Goal: Use online tool/utility

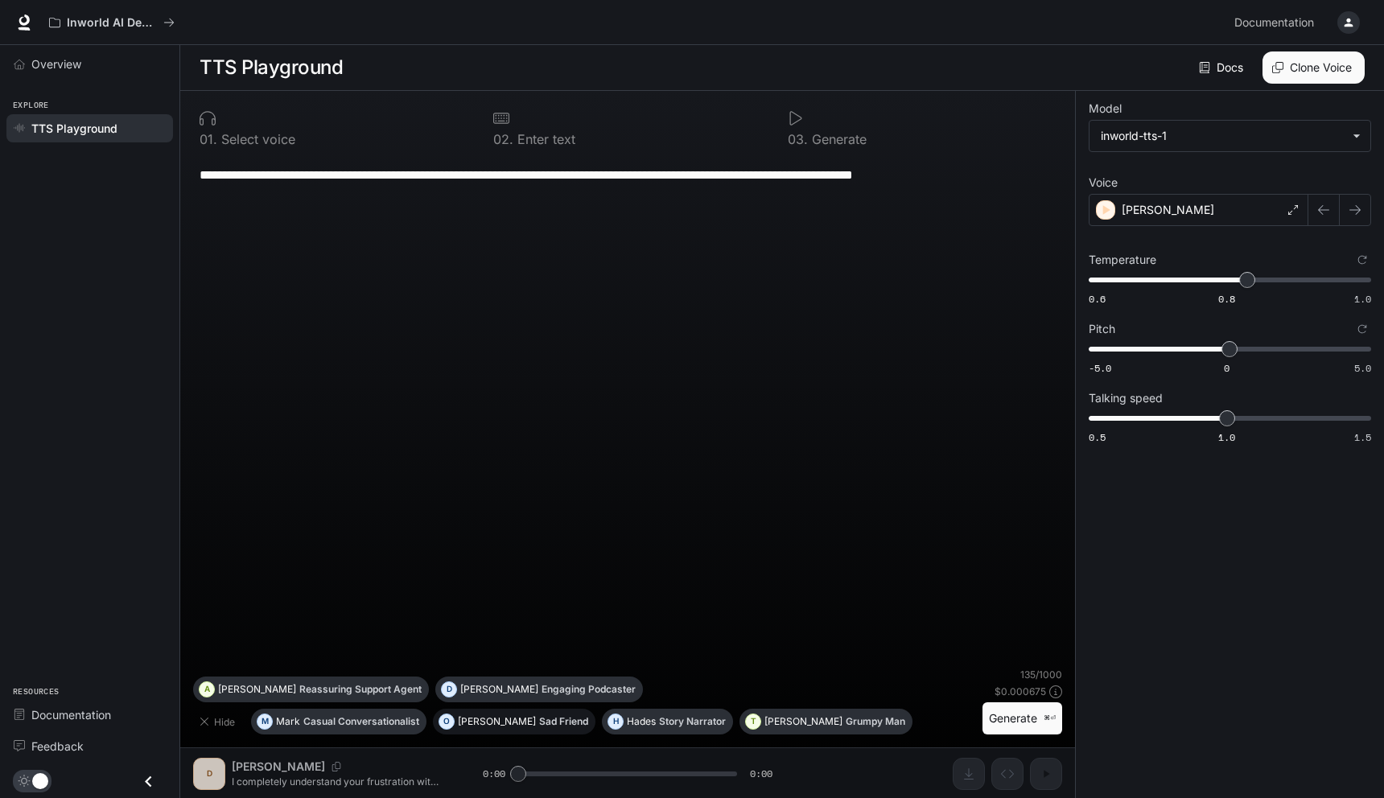
click at [539, 723] on p "Sad Friend" at bounding box center [563, 722] width 49 height 10
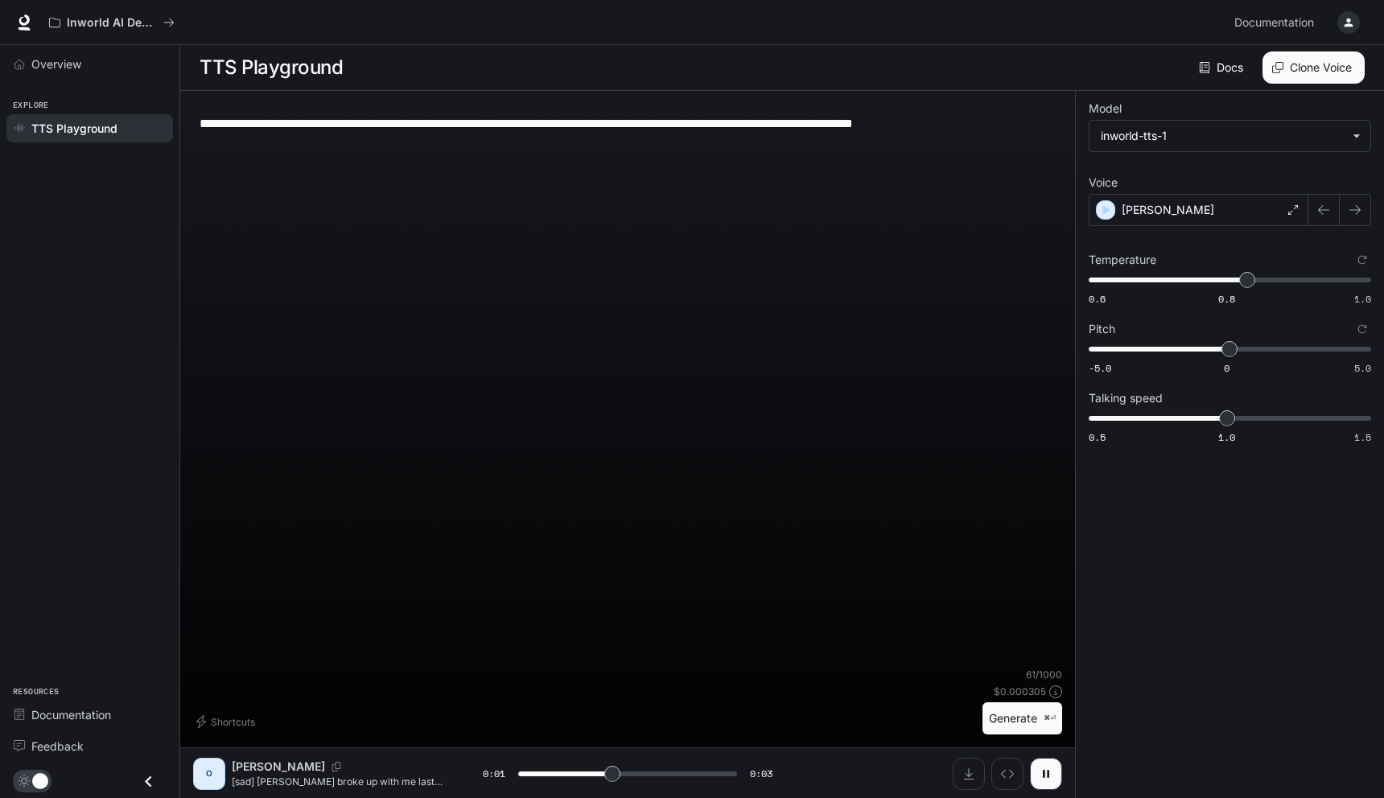
click at [1064, 778] on div "O [PERSON_NAME] [sad] [PERSON_NAME] broke up with me last week. I'm still feeli…" at bounding box center [627, 774] width 895 height 52
click at [1144, 211] on p "[PERSON_NAME]" at bounding box center [1168, 210] width 93 height 16
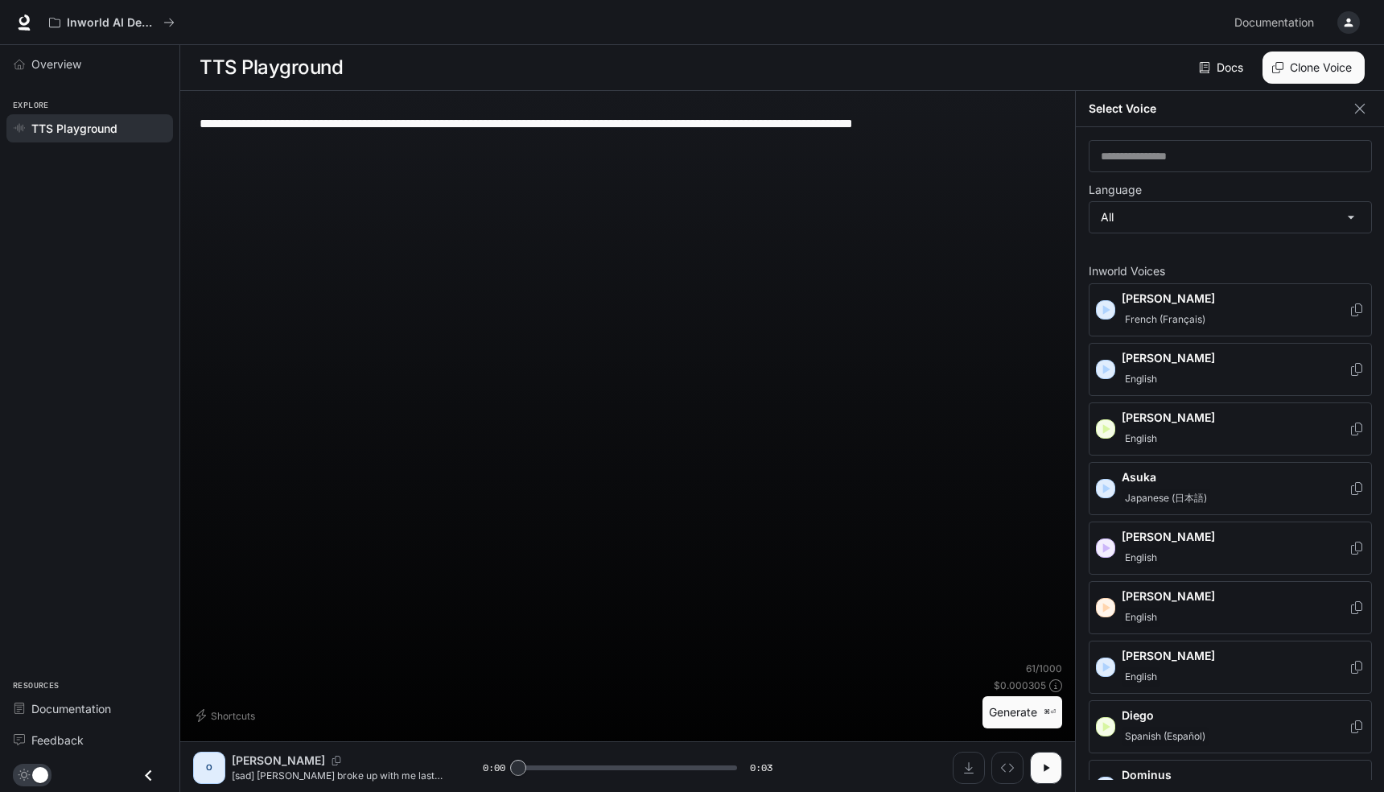
click at [1173, 597] on p "[PERSON_NAME]" at bounding box center [1235, 596] width 227 height 16
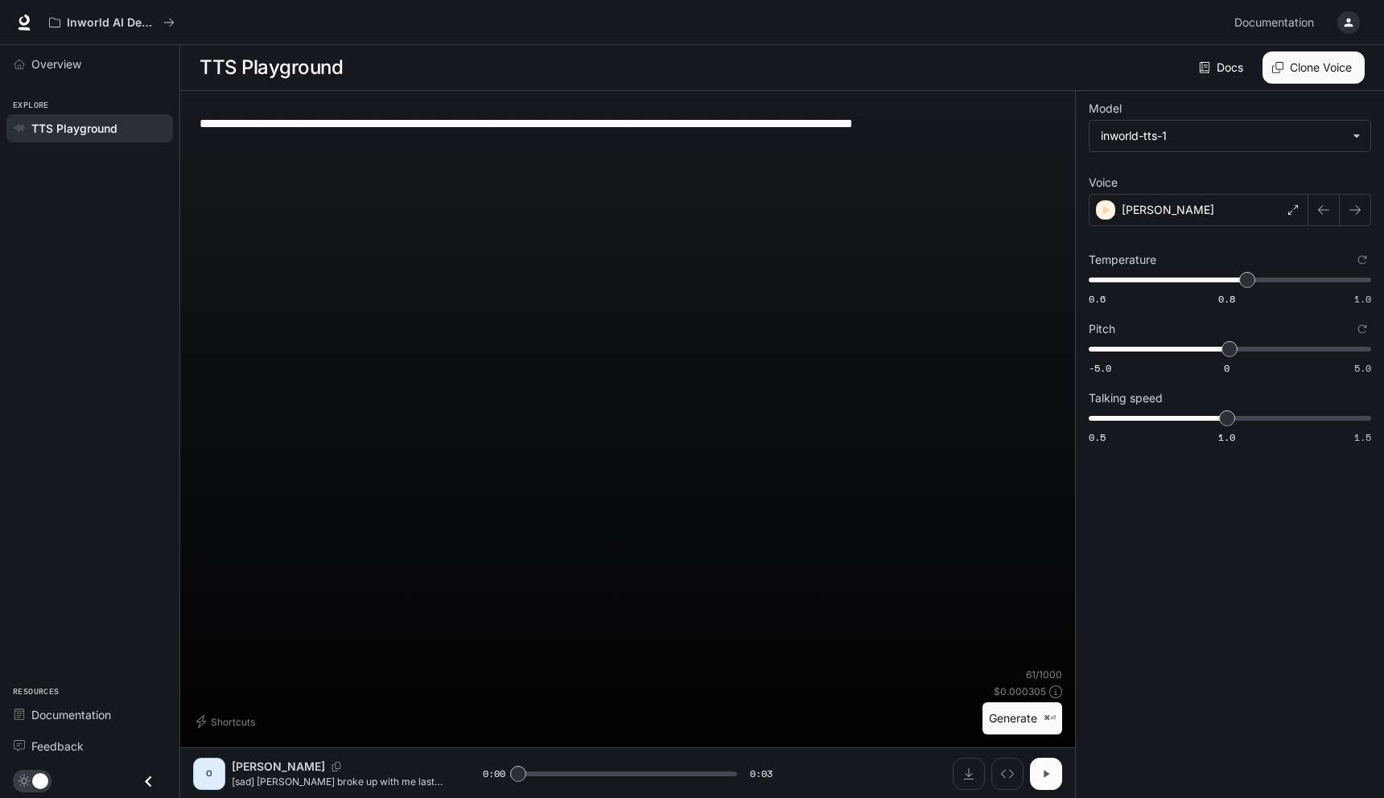
click at [1050, 770] on icon "button" at bounding box center [1046, 774] width 13 height 13
click at [1007, 706] on button "Generate ⌘⏎" at bounding box center [1023, 719] width 80 height 33
click at [1058, 784] on button "button" at bounding box center [1046, 774] width 32 height 32
click at [1042, 779] on icon "button" at bounding box center [1046, 774] width 13 height 13
click at [1041, 777] on icon "button" at bounding box center [1046, 774] width 13 height 13
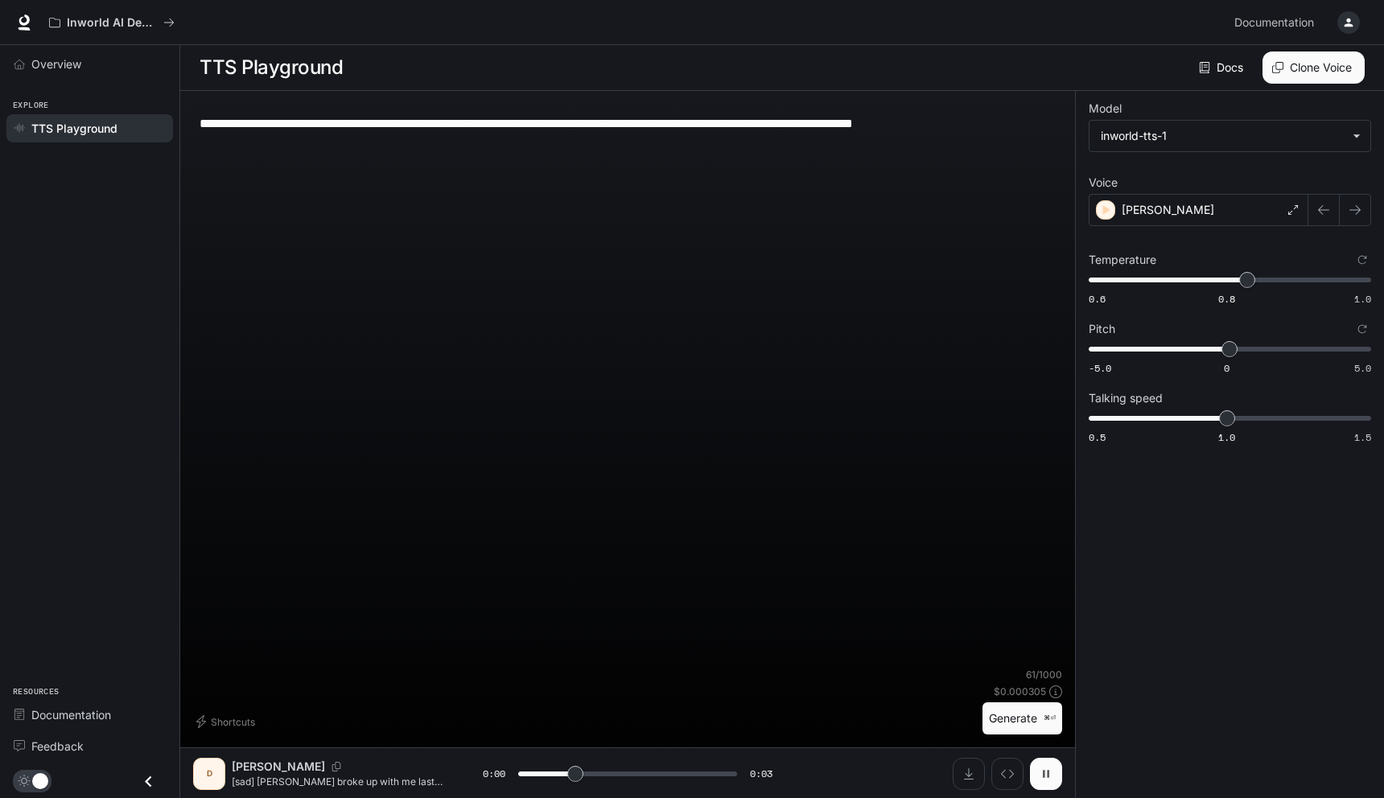
click at [1041, 777] on icon "button" at bounding box center [1046, 774] width 13 height 13
type input "***"
click at [1261, 423] on span "0.5 1.0 1.5 1.1" at bounding box center [1227, 418] width 276 height 24
